Goal: Information Seeking & Learning: Understand process/instructions

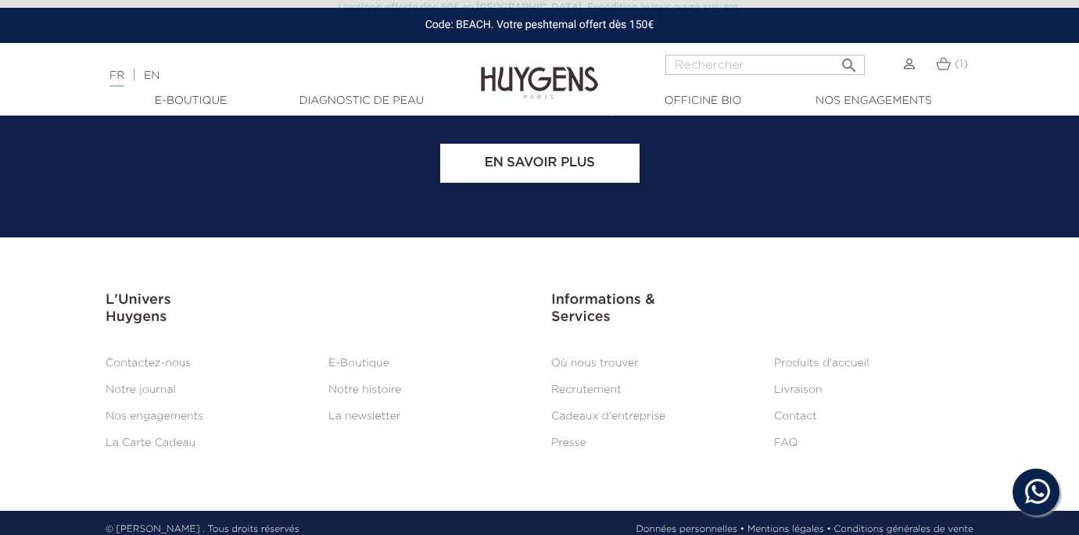
scroll to position [3185, 0]
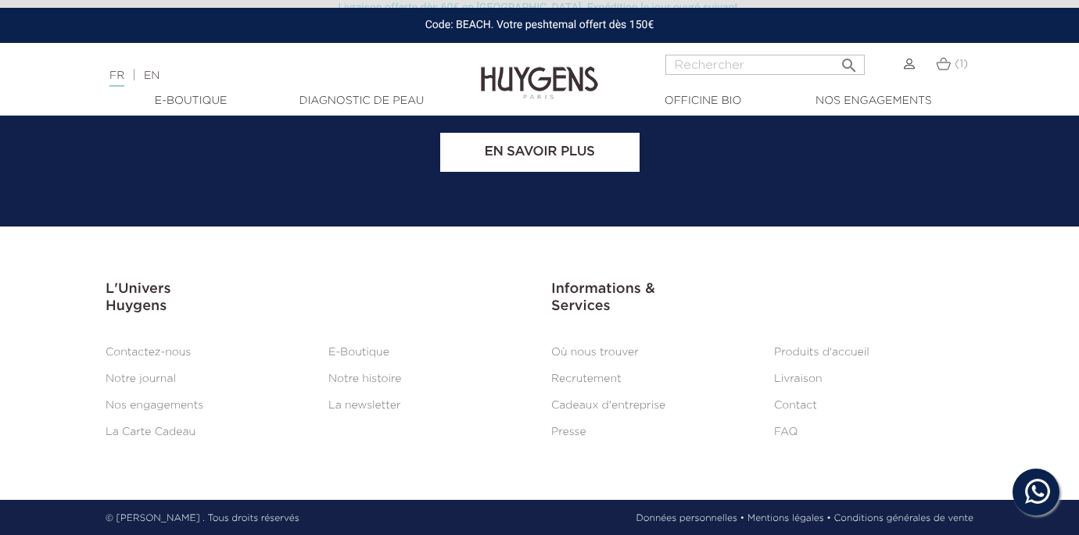
click at [810, 382] on link "Livraison" at bounding box center [798, 379] width 48 height 11
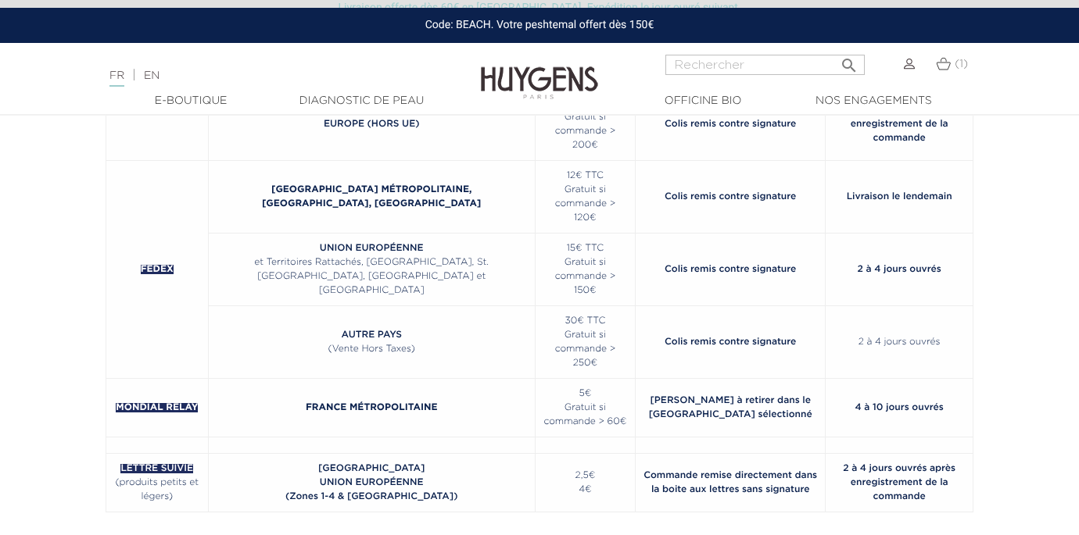
scroll to position [365, 0]
